Goal: Task Accomplishment & Management: Manage account settings

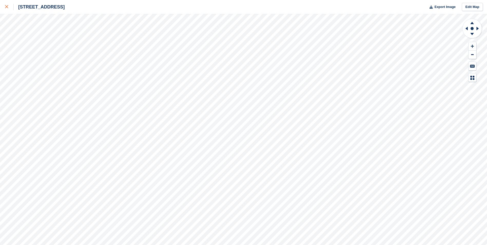
click at [6, 7] on icon at bounding box center [6, 6] width 3 height 3
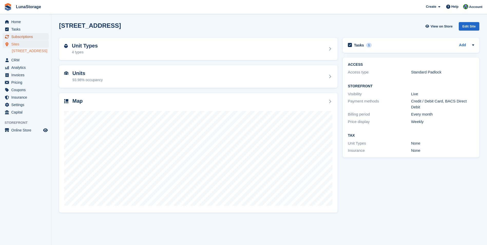
click at [18, 35] on span "Subscriptions" at bounding box center [26, 36] width 31 height 7
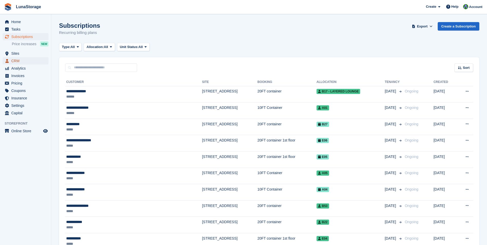
click at [17, 61] on span "CRM" at bounding box center [26, 60] width 31 height 7
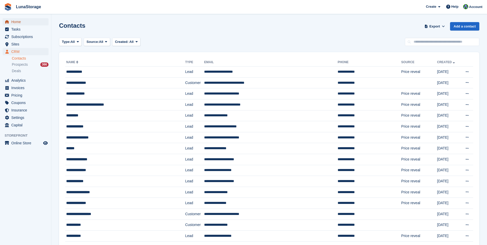
click at [18, 23] on span "Home" at bounding box center [26, 21] width 31 height 7
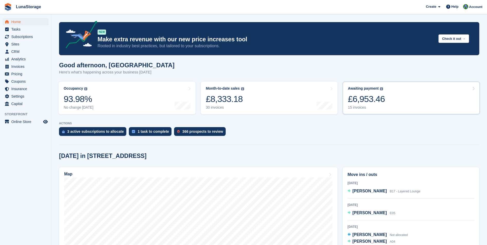
click at [364, 101] on div "£6,953.46" at bounding box center [366, 99] width 37 height 11
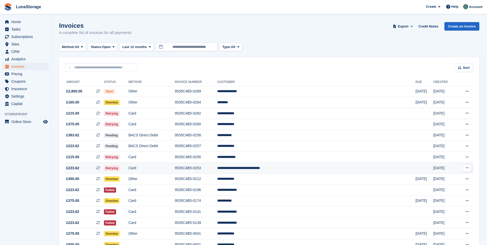
click at [100, 168] on icon at bounding box center [98, 168] width 4 height 4
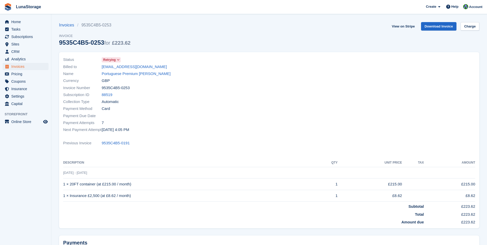
click at [119, 60] on icon at bounding box center [118, 59] width 3 height 3
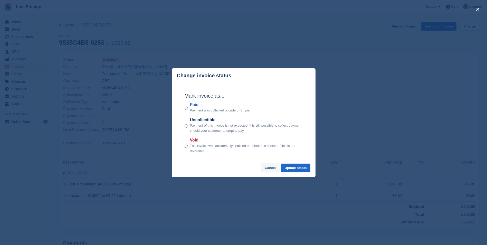
click at [269, 171] on button "Cancel" at bounding box center [270, 167] width 18 height 8
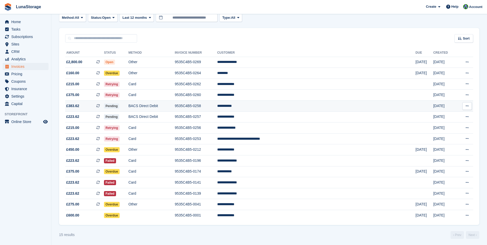
scroll to position [31, 0]
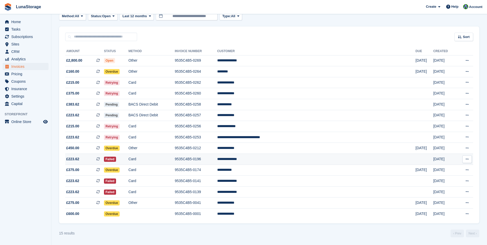
click at [73, 159] on span "£223.62" at bounding box center [72, 158] width 13 height 5
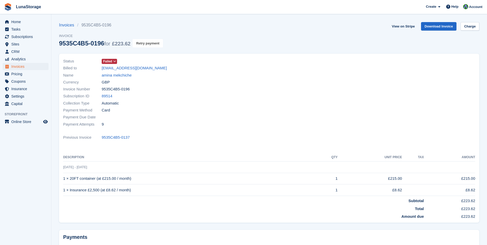
drag, startPoint x: 143, startPoint y: 41, endPoint x: 267, endPoint y: 23, distance: 125.2
click at [143, 41] on button "Retry payment" at bounding box center [147, 43] width 30 height 8
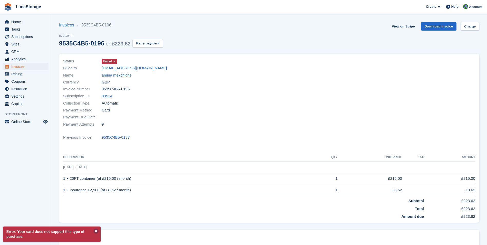
click at [97, 229] on button at bounding box center [95, 230] width 5 height 5
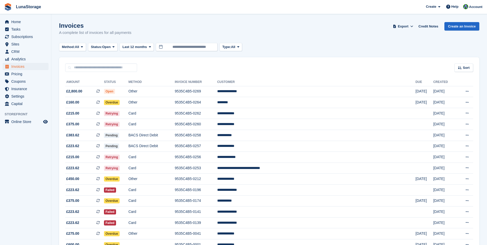
scroll to position [31, 0]
